Goal: Transaction & Acquisition: Subscribe to service/newsletter

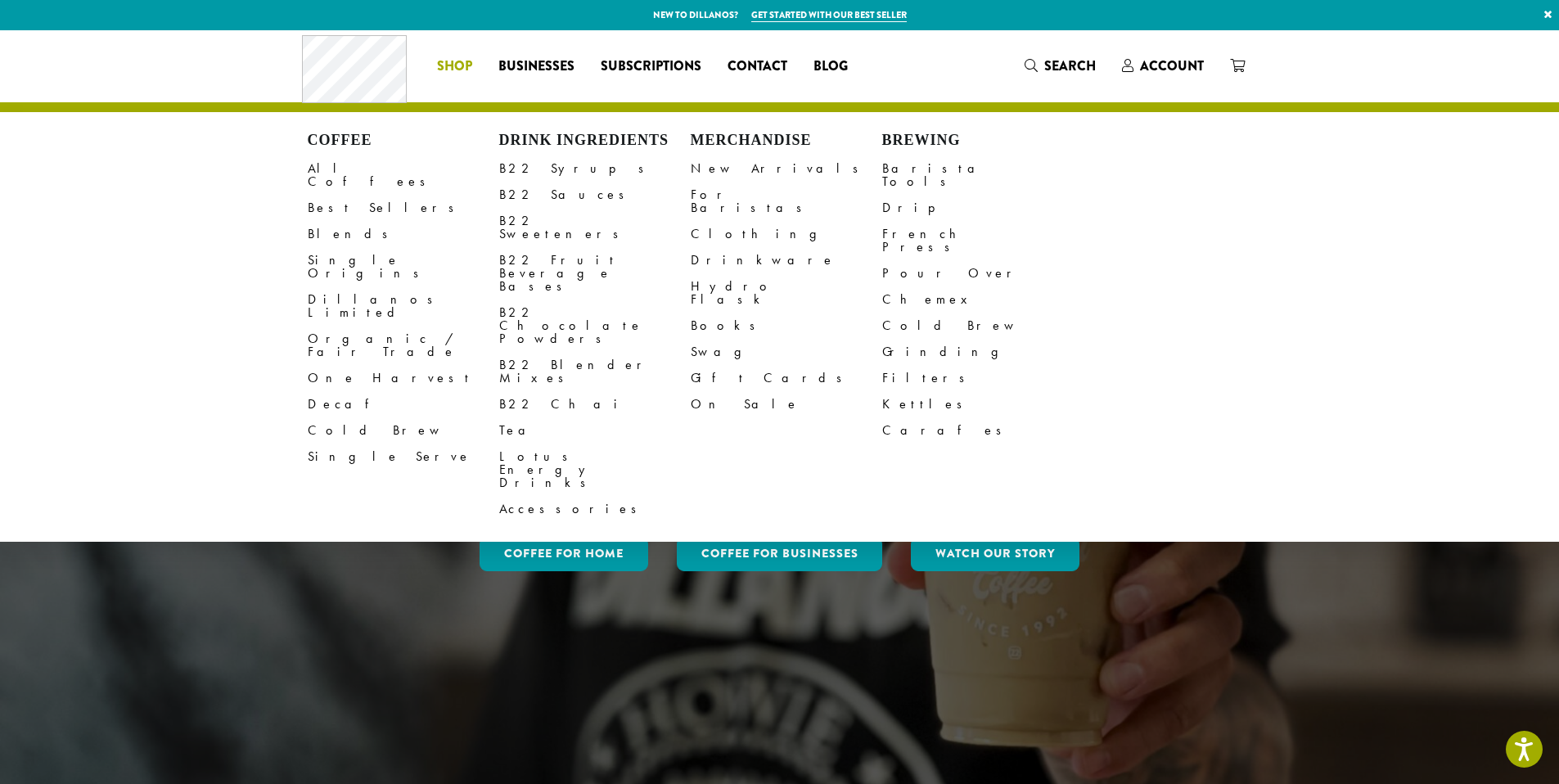
click at [448, 75] on span "Shop" at bounding box center [455, 67] width 36 height 20
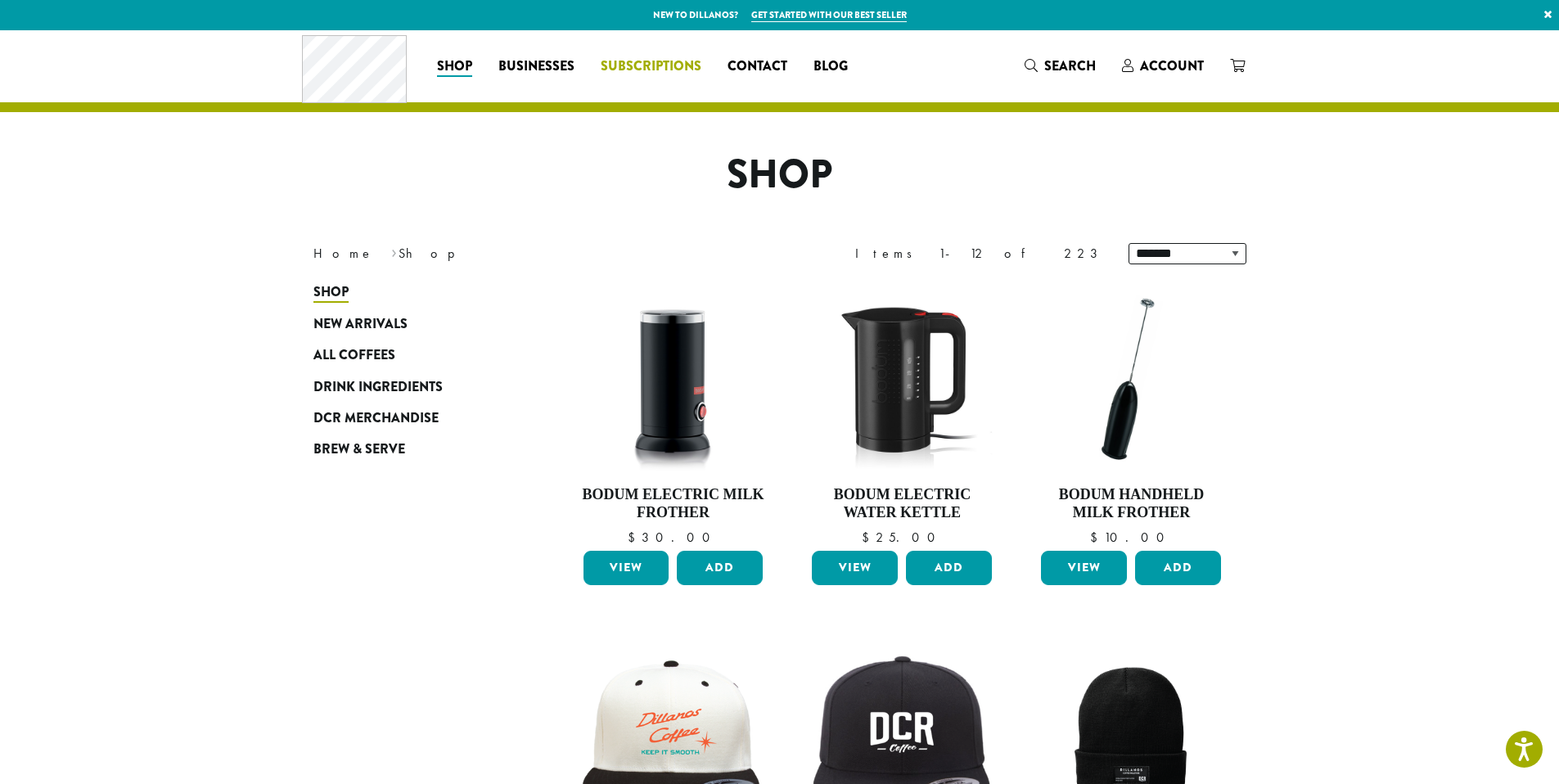
click at [649, 71] on span "Subscriptions" at bounding box center [651, 67] width 100 height 20
